Goal: Transaction & Acquisition: Purchase product/service

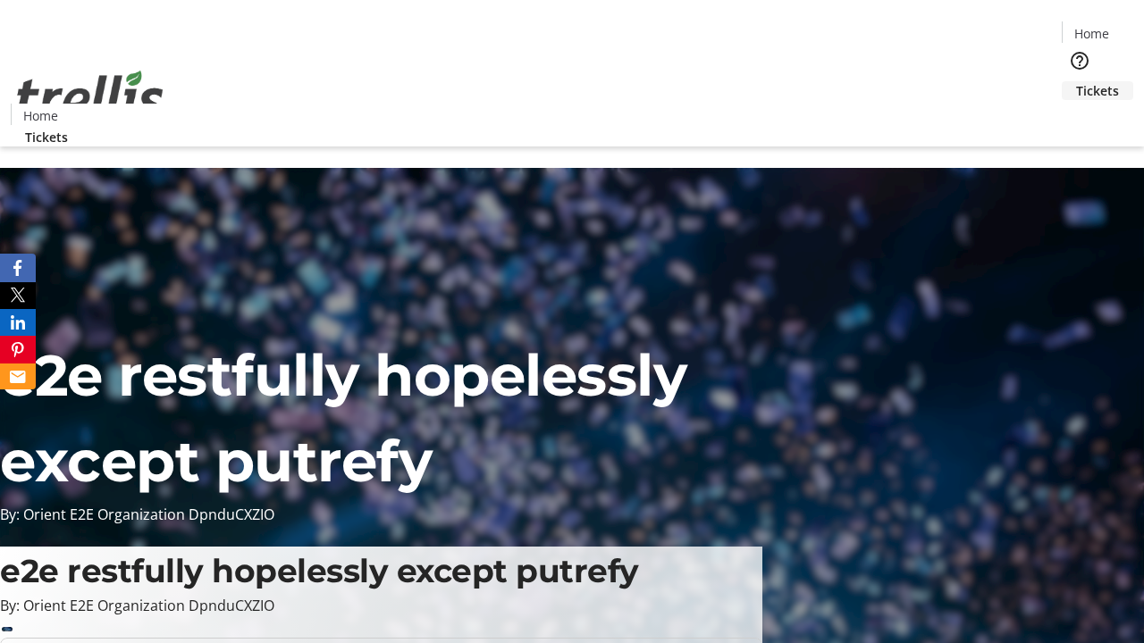
click at [1076, 81] on span "Tickets" at bounding box center [1097, 90] width 43 height 19
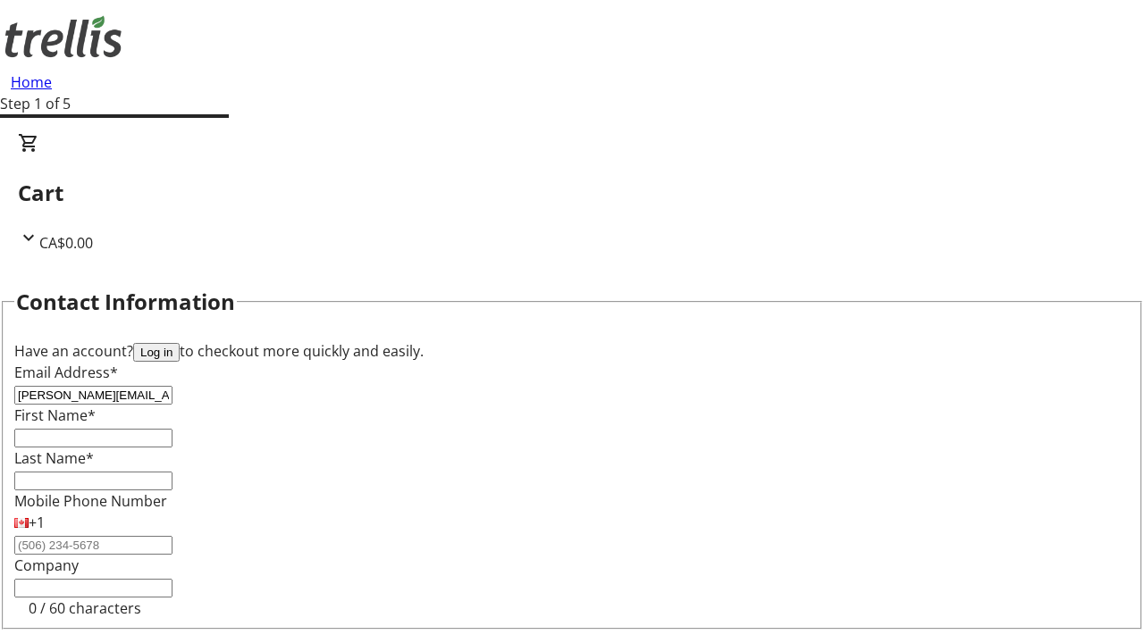
type input "[PERSON_NAME][EMAIL_ADDRESS][DOMAIN_NAME]"
type input "[PERSON_NAME]"
